Goal: Information Seeking & Learning: Learn about a topic

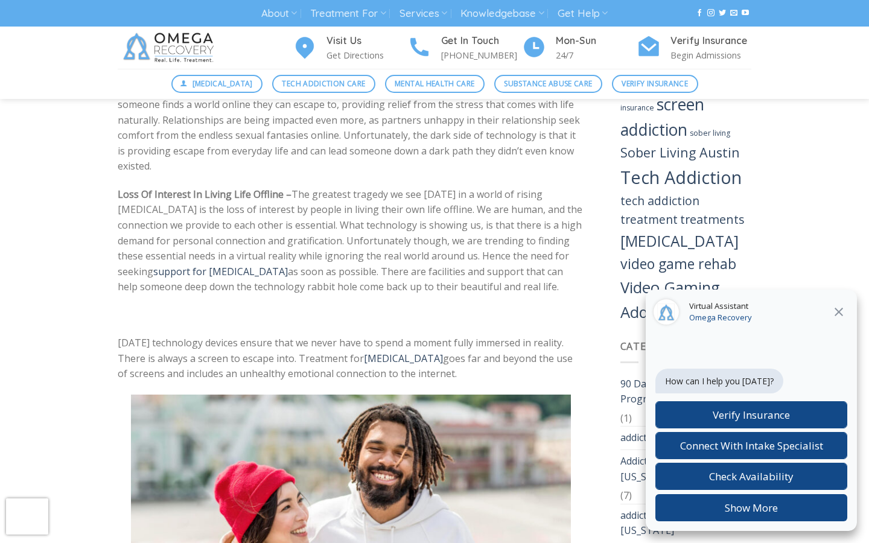
scroll to position [1636, 0]
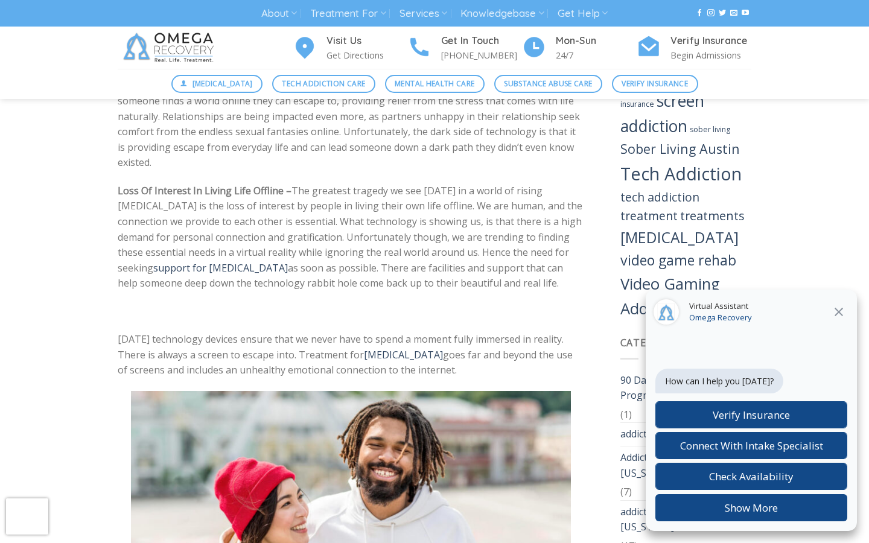
click at [839, 311] on icon at bounding box center [839, 312] width 8 height 8
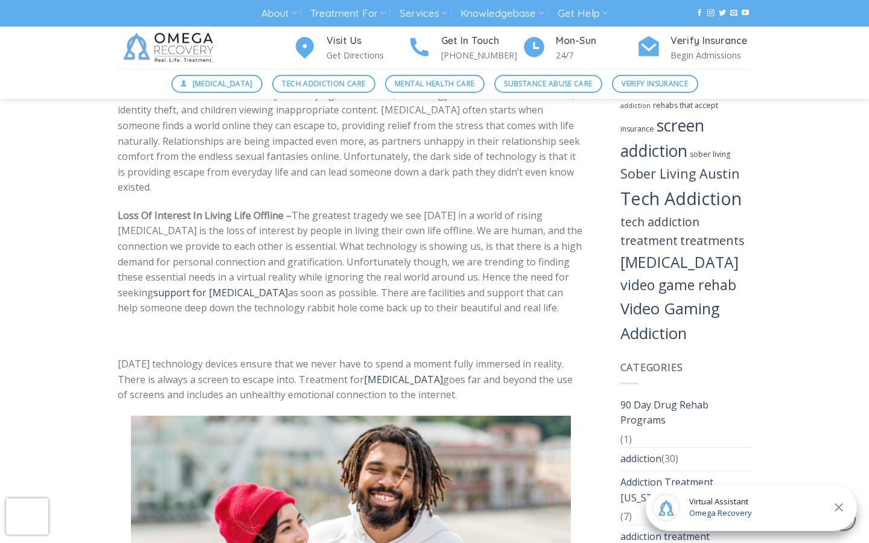
scroll to position [1602, 0]
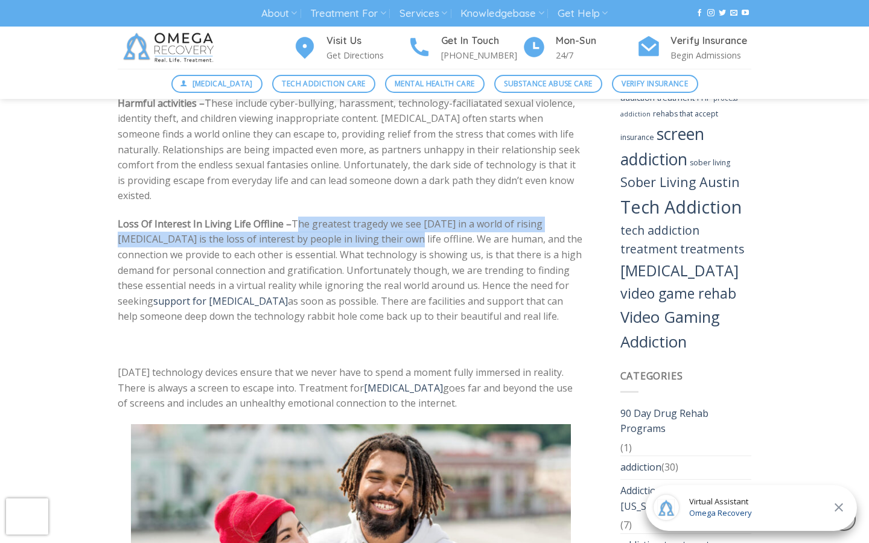
drag, startPoint x: 291, startPoint y: 223, endPoint x: 363, endPoint y: 232, distance: 73.1
click at [363, 232] on span "The greatest tragedy we see [DATE] in a world of rising [MEDICAL_DATA] is the l…" at bounding box center [350, 262] width 465 height 91
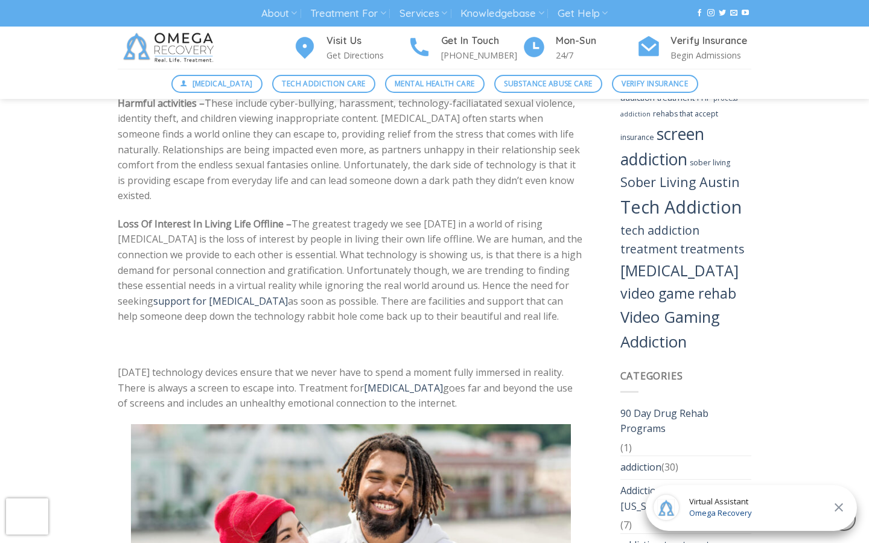
click at [375, 245] on span "The greatest tragedy we see [DATE] in a world of rising [MEDICAL_DATA] is the l…" at bounding box center [350, 262] width 465 height 91
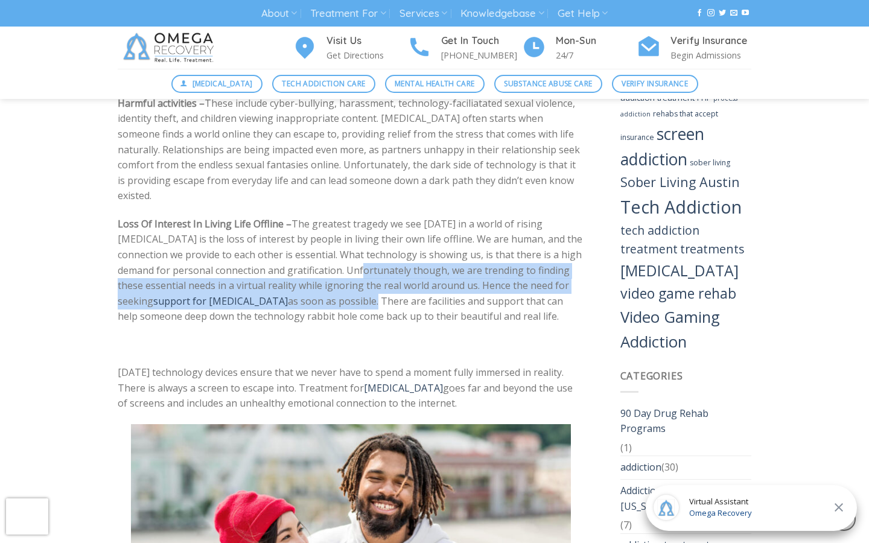
drag, startPoint x: 346, startPoint y: 270, endPoint x: 370, endPoint y: 299, distance: 37.8
click at [370, 299] on p "Loss Of Interest In Living Life Offline – The greatest tragedy we see [DATE] in…" at bounding box center [351, 271] width 467 height 108
copy p "Unfortunately though, we are trending to finding these essential needs in a vir…"
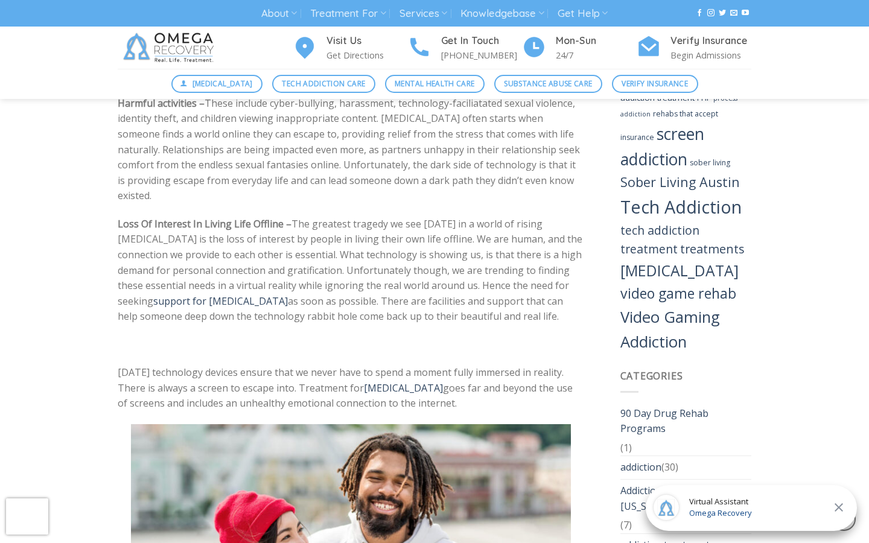
click at [505, 238] on span "The greatest tragedy we see [DATE] in a world of rising [MEDICAL_DATA] is the l…" at bounding box center [350, 262] width 465 height 91
drag, startPoint x: 374, startPoint y: 302, endPoint x: 546, endPoint y: 312, distance: 172.4
click at [546, 312] on p "Loss Of Interest In Living Life Offline – The greatest tragedy we see [DATE] in…" at bounding box center [351, 271] width 467 height 108
click at [404, 266] on span "The greatest tragedy we see [DATE] in a world of rising [MEDICAL_DATA] is the l…" at bounding box center [350, 262] width 465 height 91
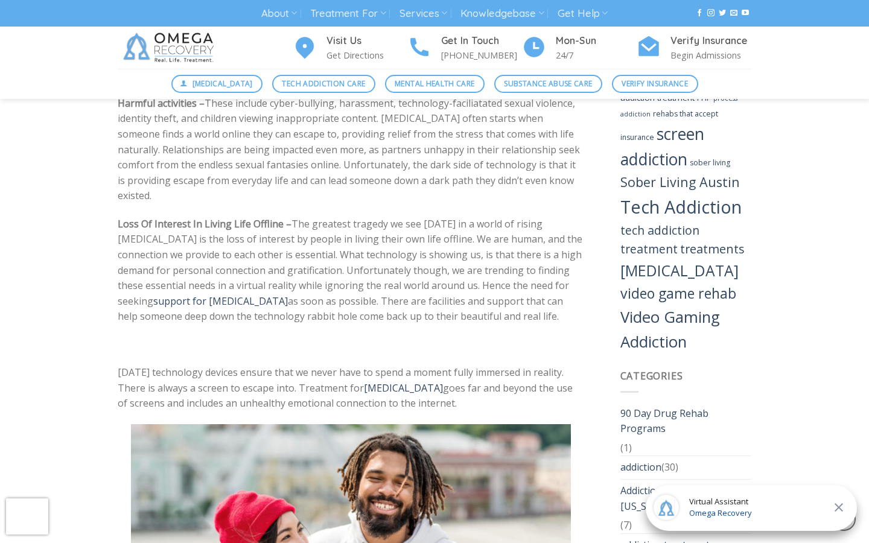
drag, startPoint x: 287, startPoint y: 223, endPoint x: 539, endPoint y: 321, distance: 270.5
click at [539, 321] on p "Loss Of Interest In Living Life Offline – The greatest tragedy we see [DATE] in…" at bounding box center [351, 271] width 467 height 108
copy p "The greatest tragedy we see [DATE] in a world of rising [MEDICAL_DATA] is the l…"
click at [482, 328] on div "Whether we all want to believe it or not, there is a deep and often dark world …" at bounding box center [351, 374] width 467 height 2879
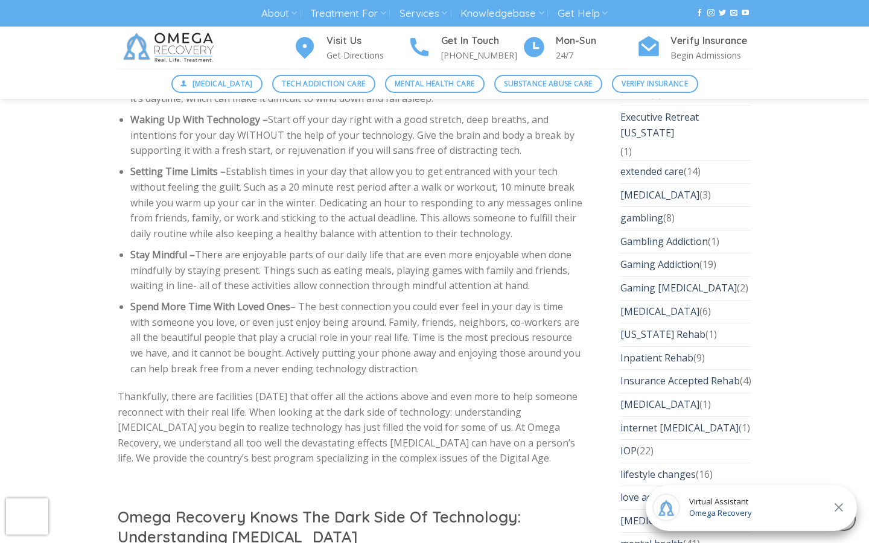
scroll to position [2540, 0]
